Goal: Information Seeking & Learning: Learn about a topic

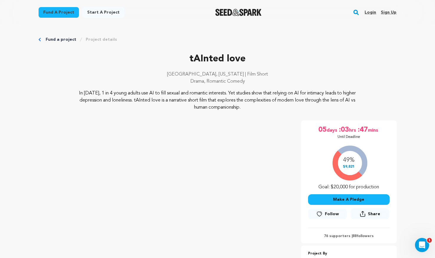
click at [372, 13] on link "Login" at bounding box center [370, 12] width 11 height 9
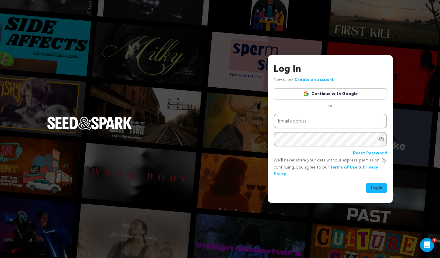
click at [328, 96] on link "Continue with Google" at bounding box center [330, 93] width 113 height 11
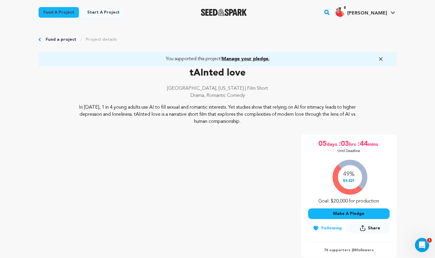
scroll to position [46, 0]
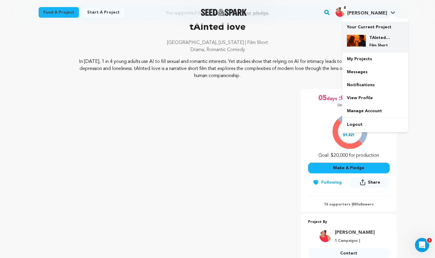
click at [378, 39] on h4 "TAInted love" at bounding box center [380, 38] width 21 height 6
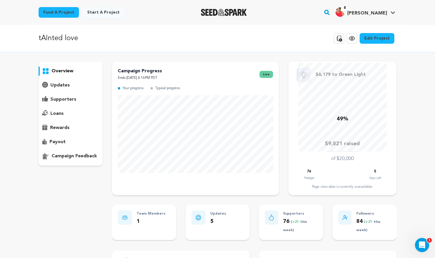
click at [56, 98] on p "supporters" at bounding box center [63, 99] width 26 height 7
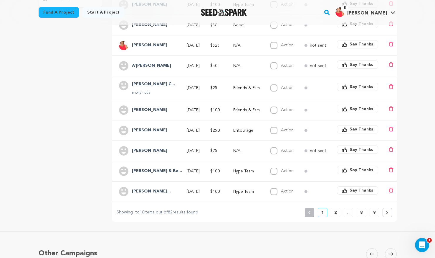
scroll to position [165, 0]
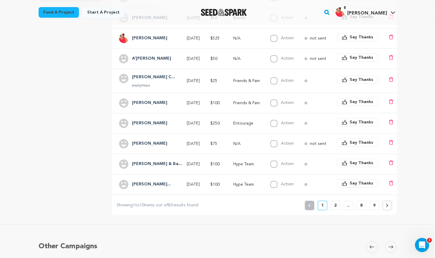
click at [335, 202] on p "2" at bounding box center [336, 205] width 2 height 6
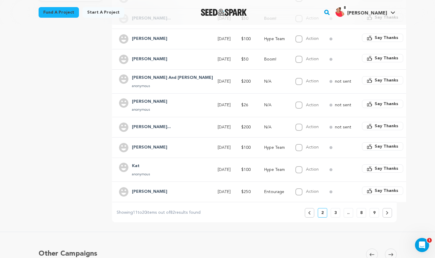
scroll to position [165, 0]
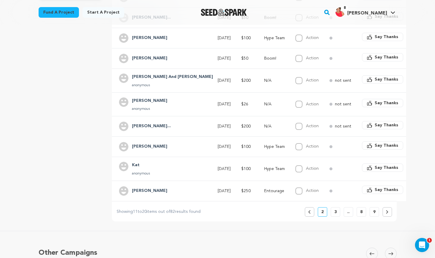
click at [336, 209] on p "3" at bounding box center [336, 212] width 2 height 6
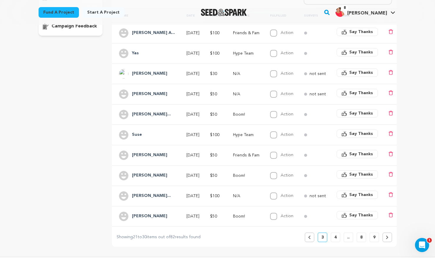
scroll to position [130, 0]
click at [335, 235] on p "4" at bounding box center [336, 237] width 2 height 6
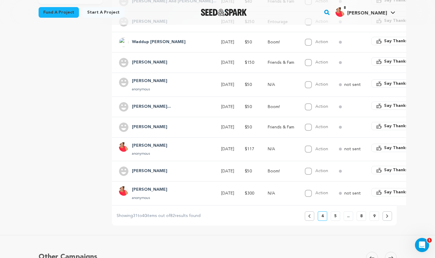
scroll to position [162, 0]
click at [385, 211] on button at bounding box center [387, 215] width 9 height 9
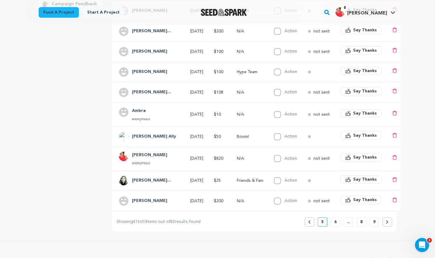
scroll to position [152, 0]
click at [386, 217] on button at bounding box center [387, 221] width 9 height 9
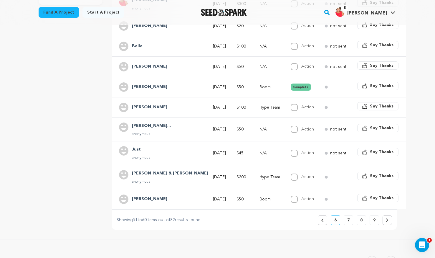
scroll to position [161, 0]
click at [387, 218] on icon at bounding box center [388, 220] width 2 height 4
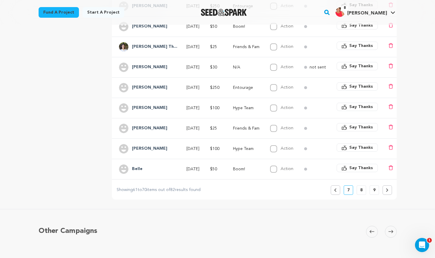
scroll to position [177, 0]
click at [388, 185] on button at bounding box center [387, 189] width 9 height 9
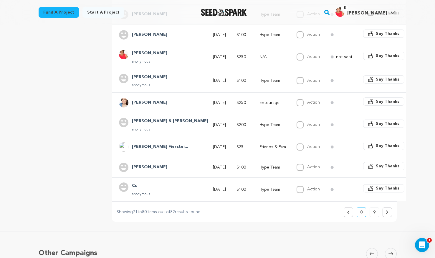
scroll to position [171, 0]
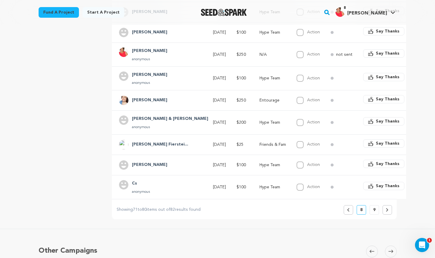
click at [387, 208] on icon at bounding box center [388, 210] width 2 height 4
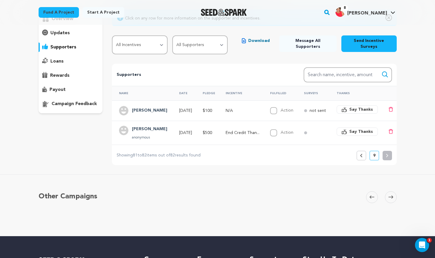
scroll to position [0, 0]
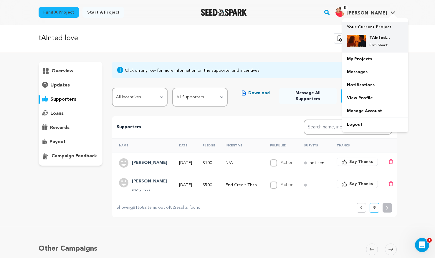
click at [377, 36] on h4 "TAInted love" at bounding box center [380, 38] width 21 height 6
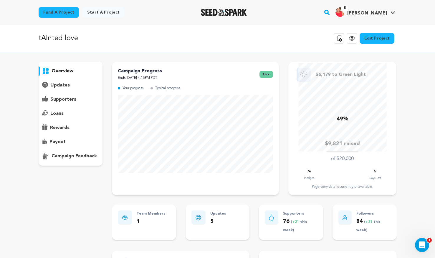
click at [62, 92] on div "overview" at bounding box center [71, 114] width 64 height 104
click at [66, 99] on p "supporters" at bounding box center [63, 99] width 26 height 7
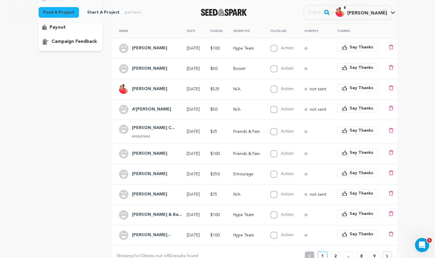
scroll to position [88, 0]
